Goal: Check status: Check status

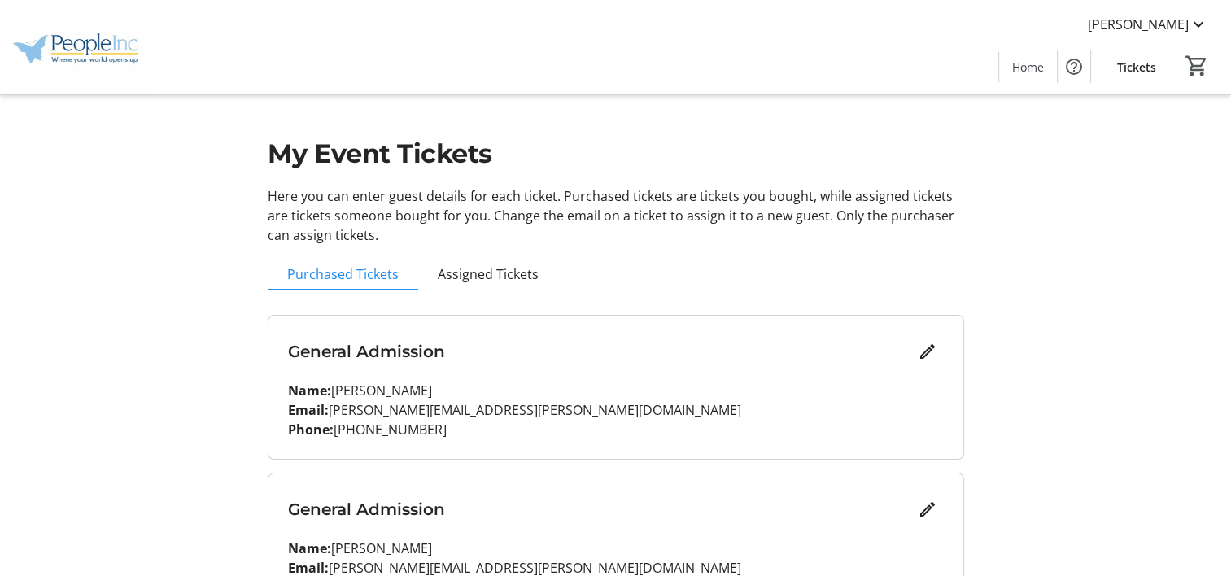
click at [609, 378] on div "General Admission Name: [PERSON_NAME] Email: [PERSON_NAME][EMAIL_ADDRESS][PERSO…" at bounding box center [616, 387] width 695 height 143
click at [434, 353] on h3 "General Admission" at bounding box center [599, 351] width 623 height 24
click at [501, 271] on span "Assigned Tickets" at bounding box center [488, 274] width 101 height 13
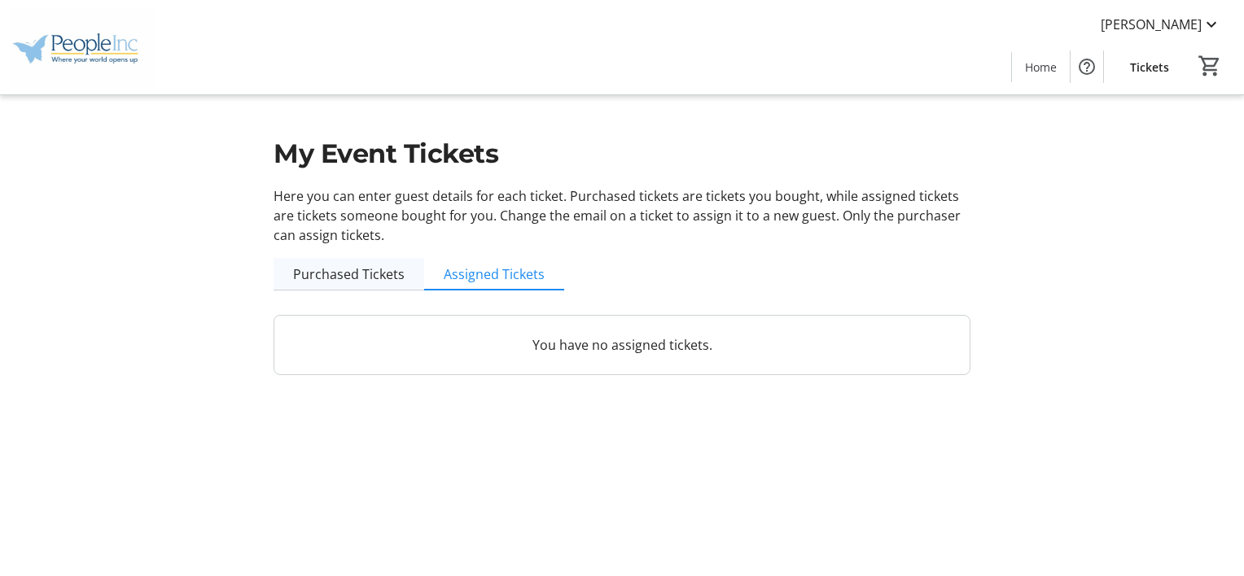
click at [381, 278] on span "Purchased Tickets" at bounding box center [348, 274] width 111 height 13
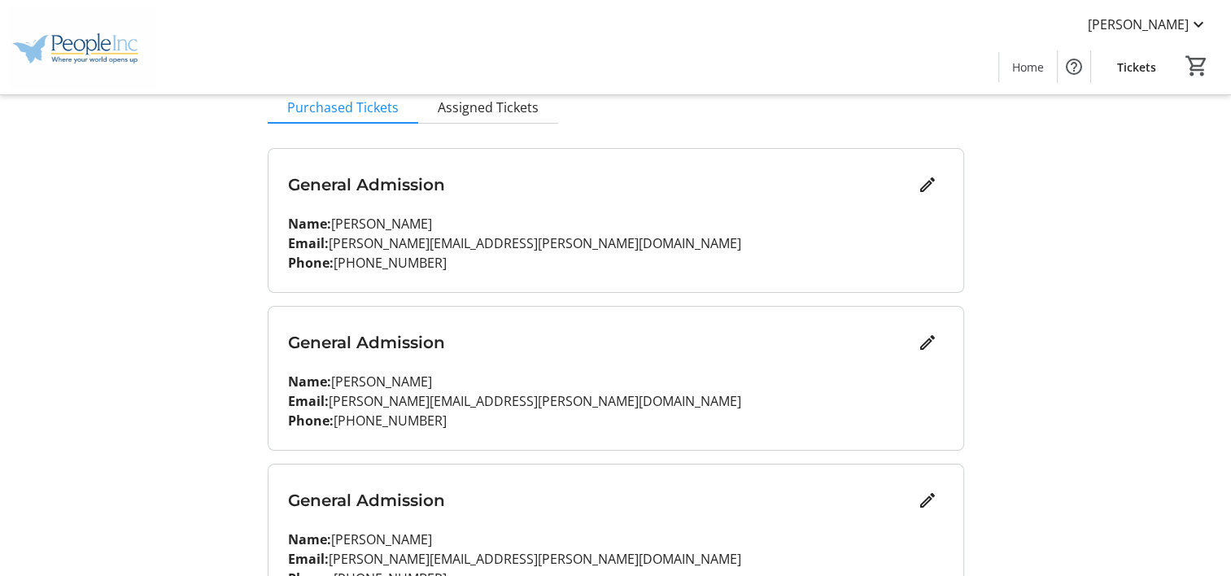
scroll to position [163, 0]
